Goal: Task Accomplishment & Management: Manage account settings

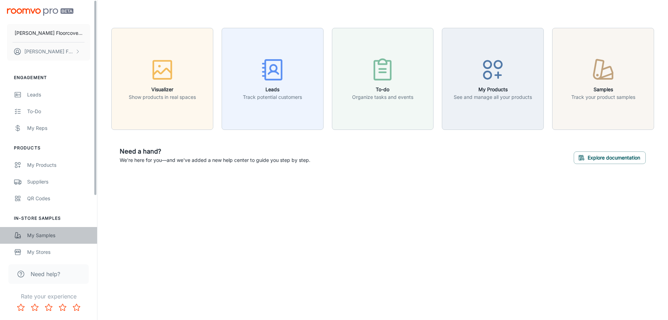
click at [40, 234] on div "My Samples" at bounding box center [58, 235] width 63 height 8
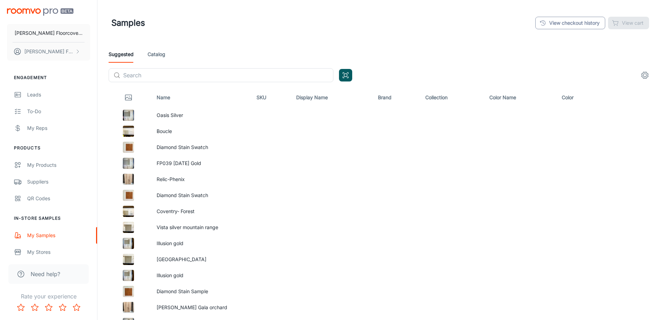
click at [573, 24] on link "View checkout history" at bounding box center [570, 23] width 70 height 13
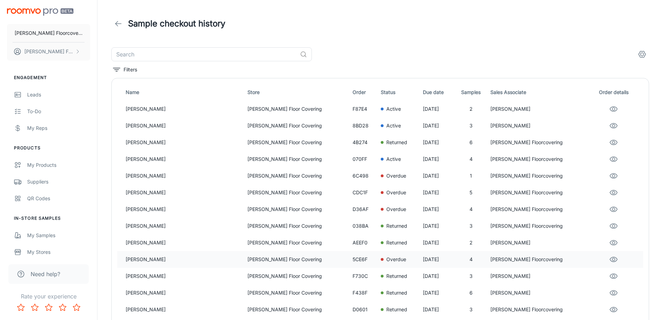
click at [195, 258] on p "[PERSON_NAME]" at bounding box center [184, 259] width 116 height 8
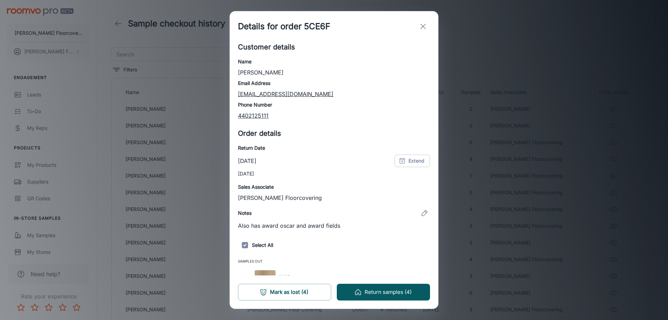
click at [387, 290] on button "Return samples (4)" at bounding box center [383, 292] width 93 height 17
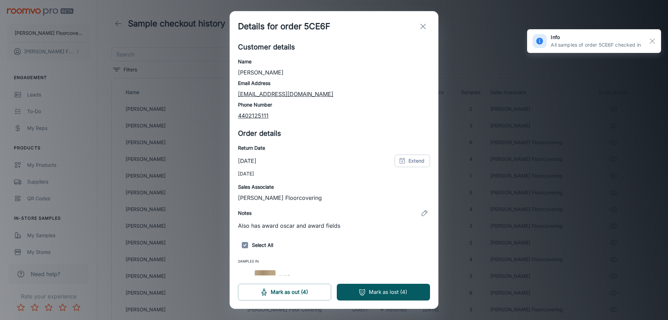
click at [425, 24] on line "exit" at bounding box center [423, 26] width 5 height 5
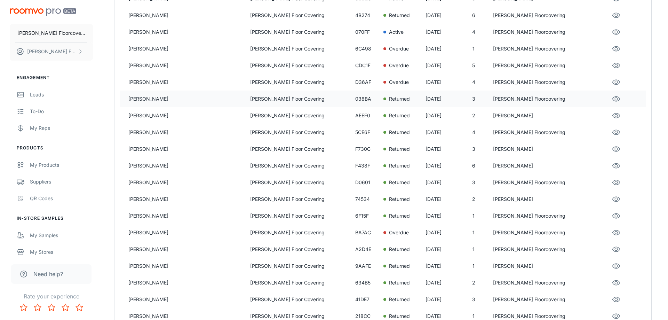
scroll to position [139, 0]
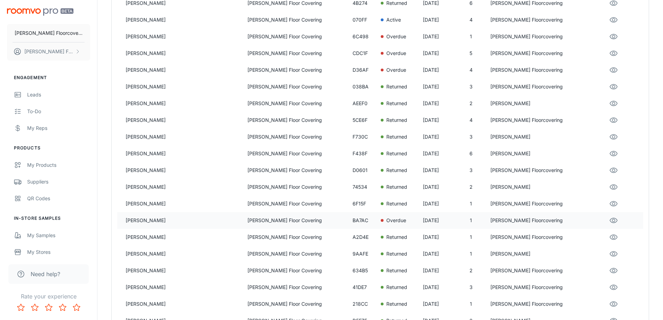
click at [292, 221] on p "[PERSON_NAME] Floor Covering" at bounding box center [297, 220] width 100 height 8
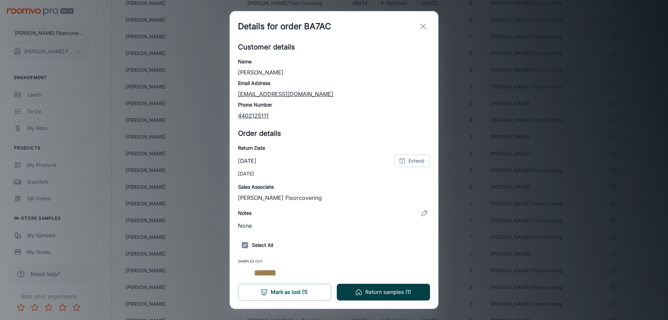
click at [378, 287] on button "Return samples (1)" at bounding box center [383, 292] width 93 height 17
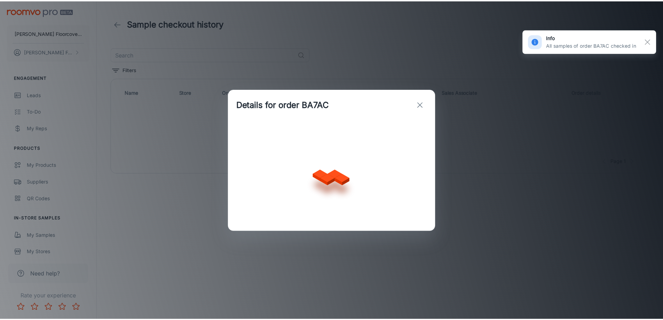
scroll to position [0, 0]
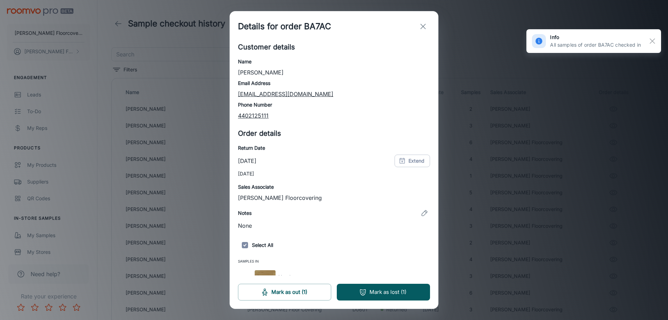
click at [424, 27] on line "exit" at bounding box center [423, 26] width 5 height 5
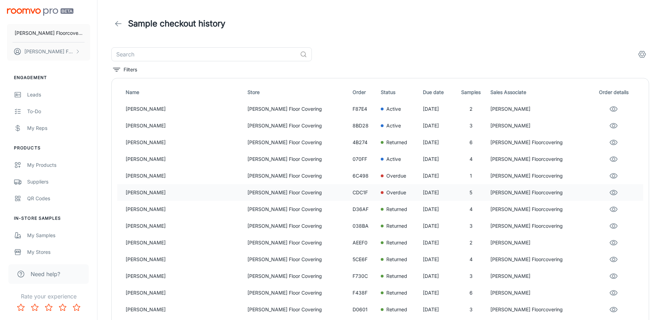
click at [386, 194] on p "Overdue" at bounding box center [396, 193] width 20 height 8
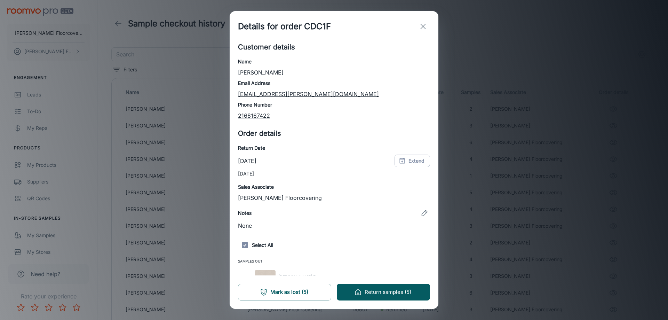
scroll to position [110, 0]
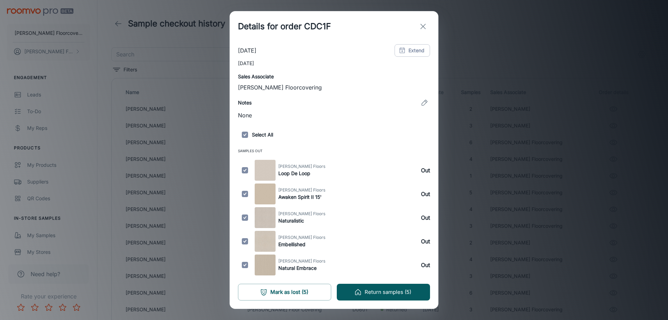
click at [418, 27] on button "exit" at bounding box center [423, 26] width 14 height 14
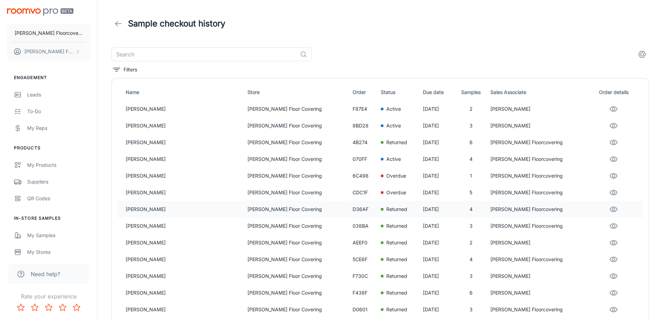
click at [352, 209] on p "D36AF" at bounding box center [363, 209] width 23 height 8
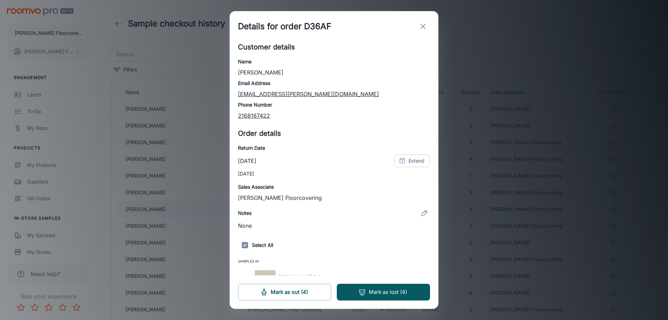
scroll to position [87, 0]
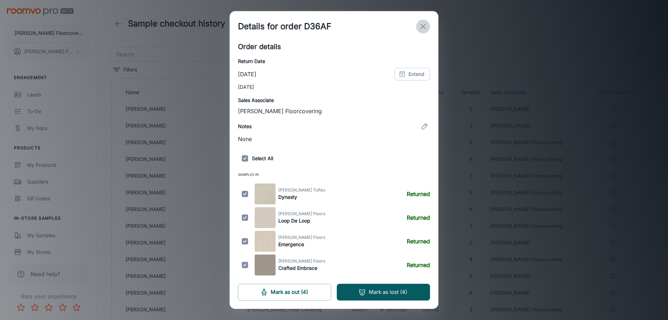
click at [424, 27] on icon "exit" at bounding box center [423, 26] width 8 height 8
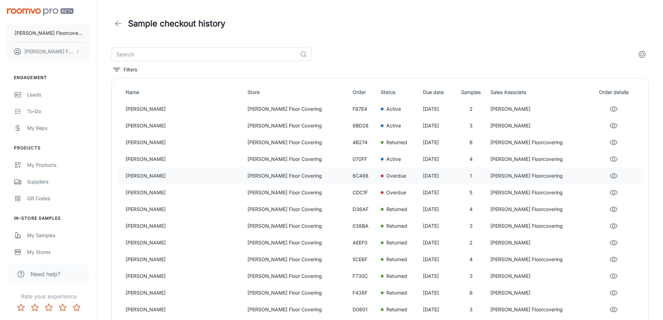
click at [307, 175] on p "[PERSON_NAME] Floor Covering" at bounding box center [297, 176] width 100 height 8
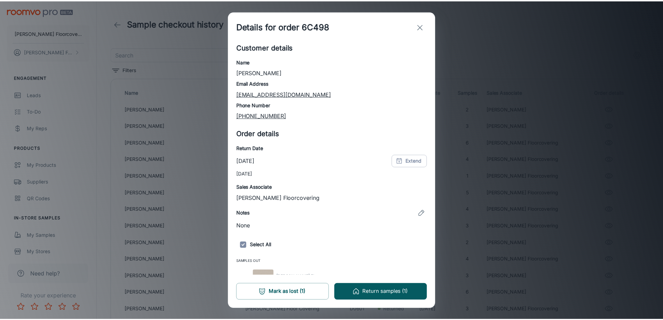
scroll to position [16, 0]
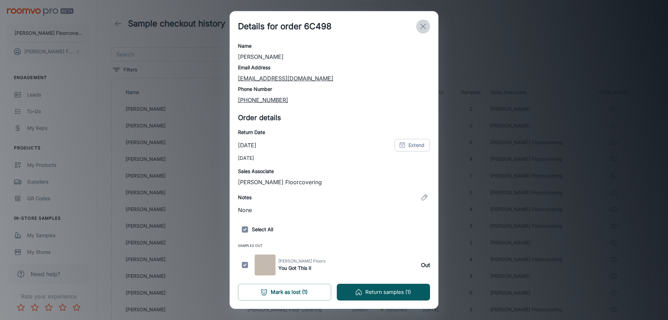
click at [423, 26] on line "exit" at bounding box center [423, 26] width 5 height 5
